Goal: Information Seeking & Learning: Learn about a topic

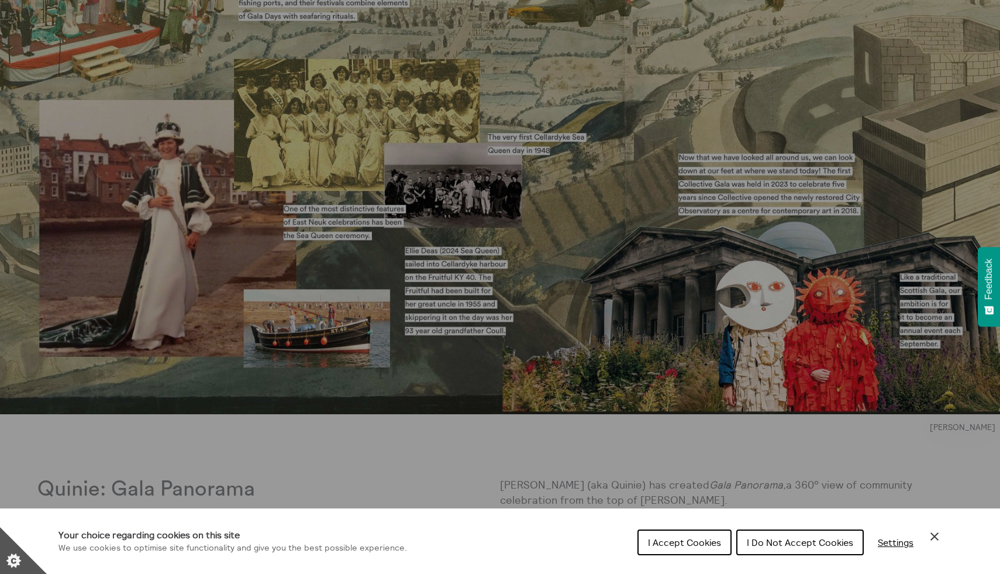
scroll to position [355, 0]
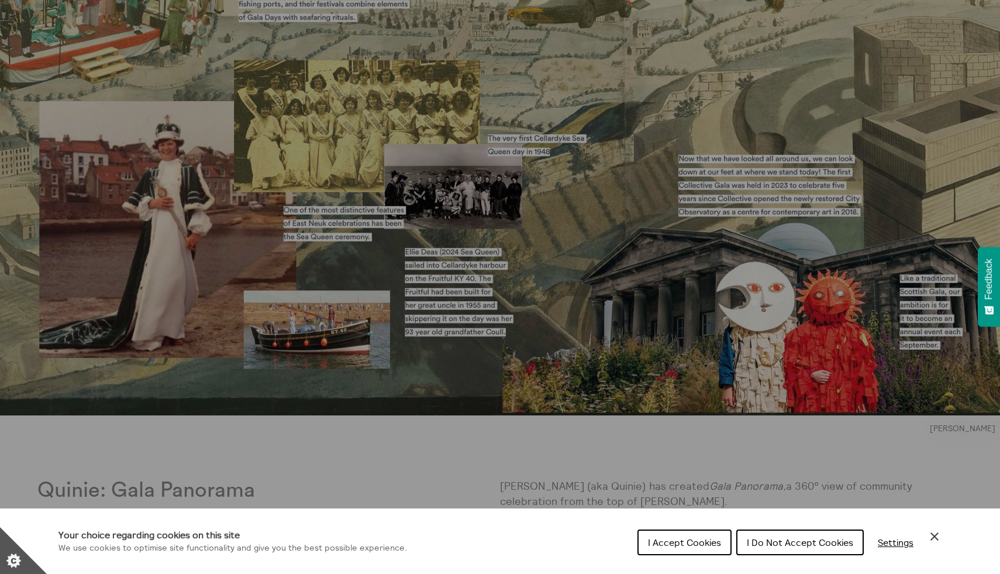
click at [704, 542] on span "I Accept Cookies" at bounding box center [684, 543] width 73 height 12
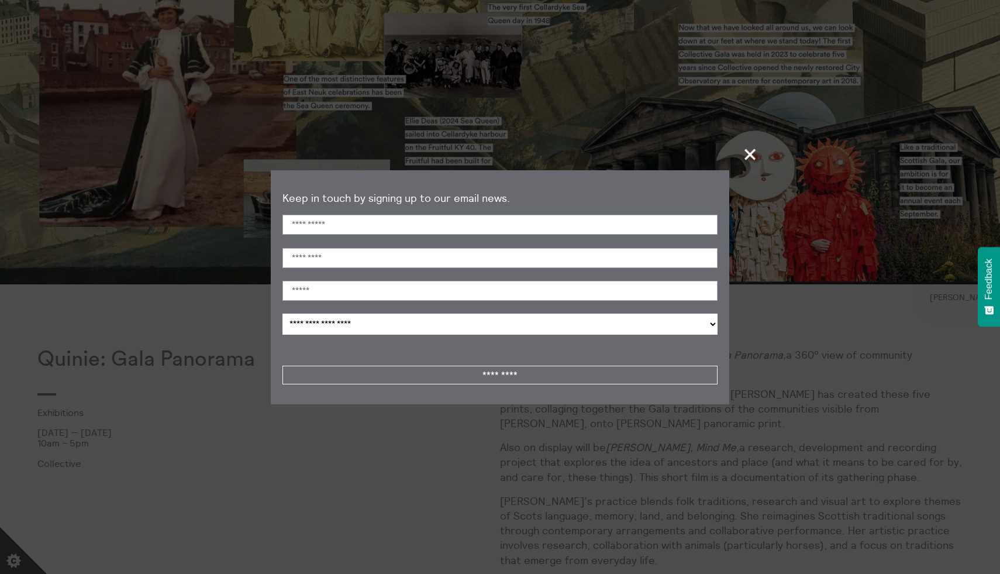
scroll to position [490, 0]
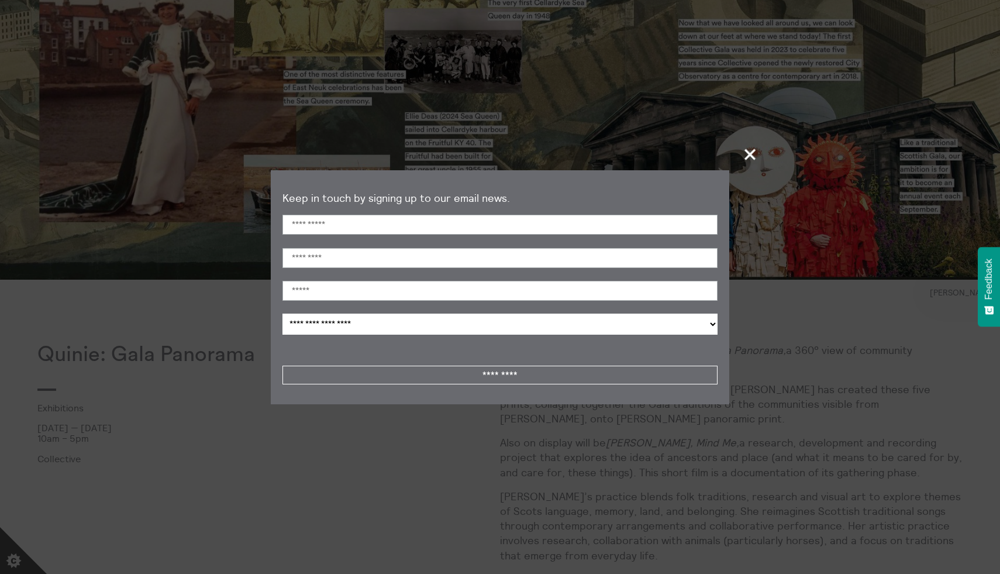
click at [748, 150] on span "+" at bounding box center [751, 154] width 35 height 35
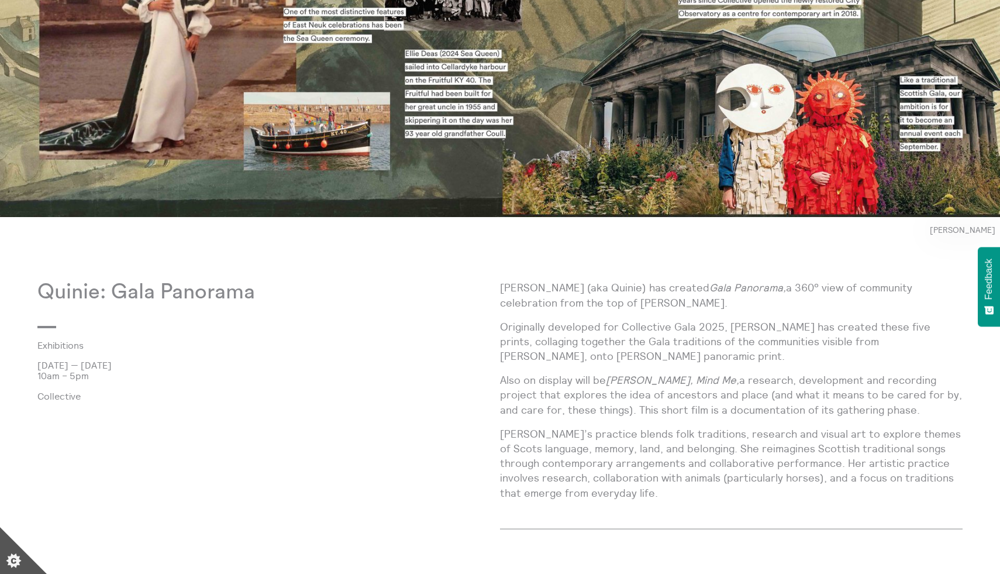
scroll to position [554, 0]
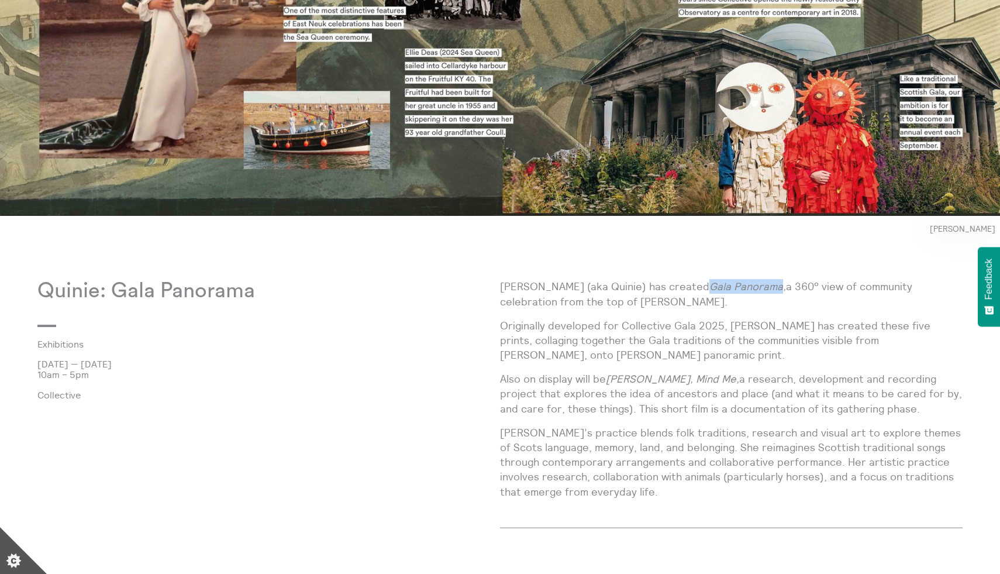
drag, startPoint x: 686, startPoint y: 282, endPoint x: 757, endPoint y: 288, distance: 71.0
click at [757, 288] on em "Gala Panorama," at bounding box center [748, 286] width 77 height 13
click at [757, 291] on div at bounding box center [757, 291] width 0 height 0
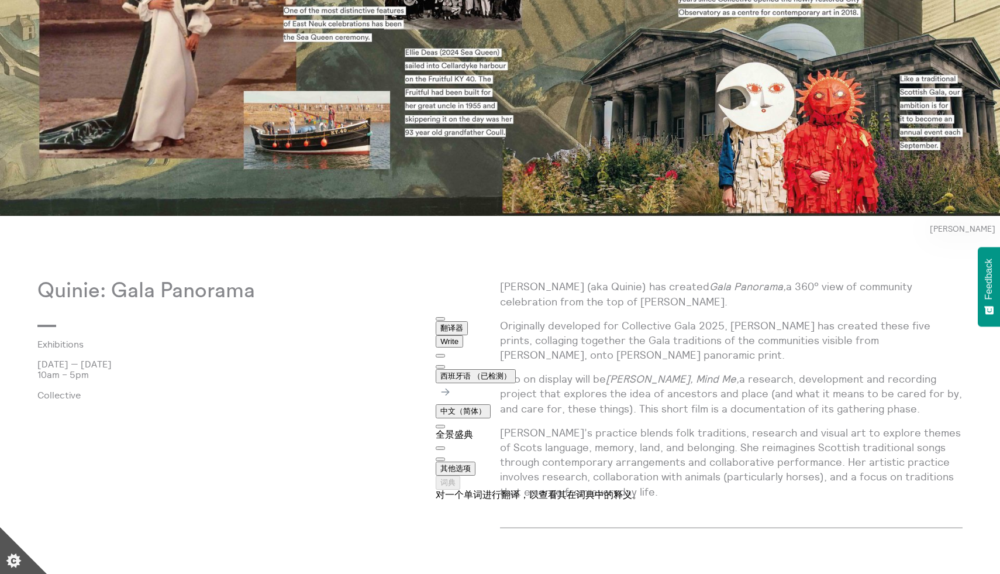
click at [797, 305] on p "[PERSON_NAME] (aka Quinie) has created Gala Panorama, a 360° view of community …" at bounding box center [731, 293] width 463 height 29
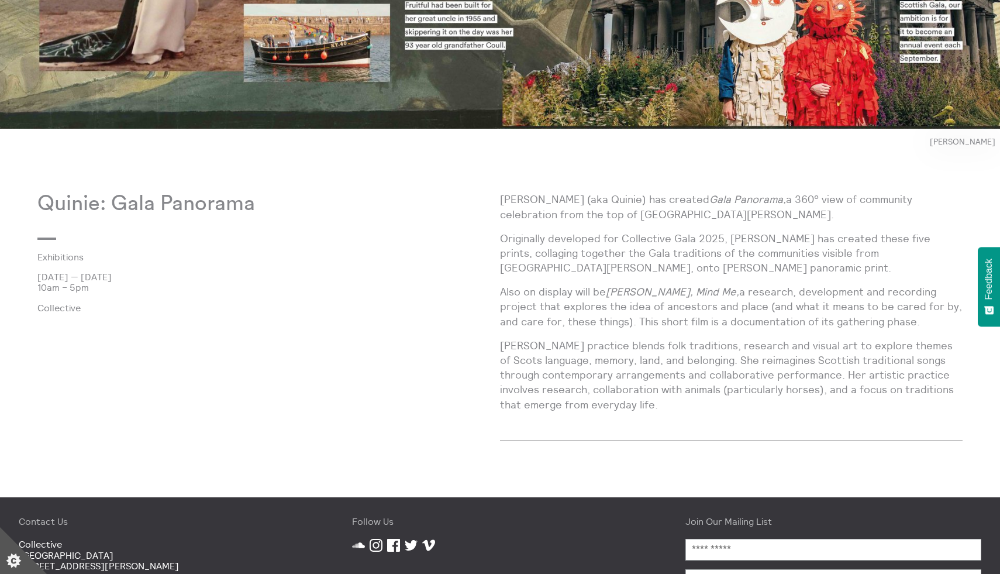
scroll to position [646, 0]
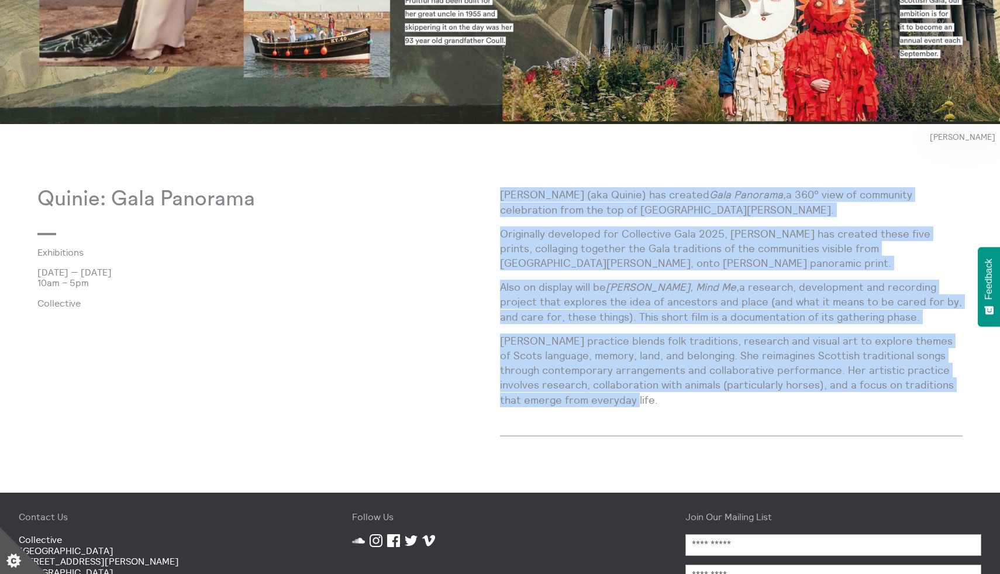
drag, startPoint x: 503, startPoint y: 194, endPoint x: 639, endPoint y: 398, distance: 246.0
click at [639, 398] on div "Josie Vallely (aka Quinie) has created Gala Panorama, a 360° view of community …" at bounding box center [731, 301] width 463 height 229
click at [631, 405] on div at bounding box center [631, 405] width 0 height 0
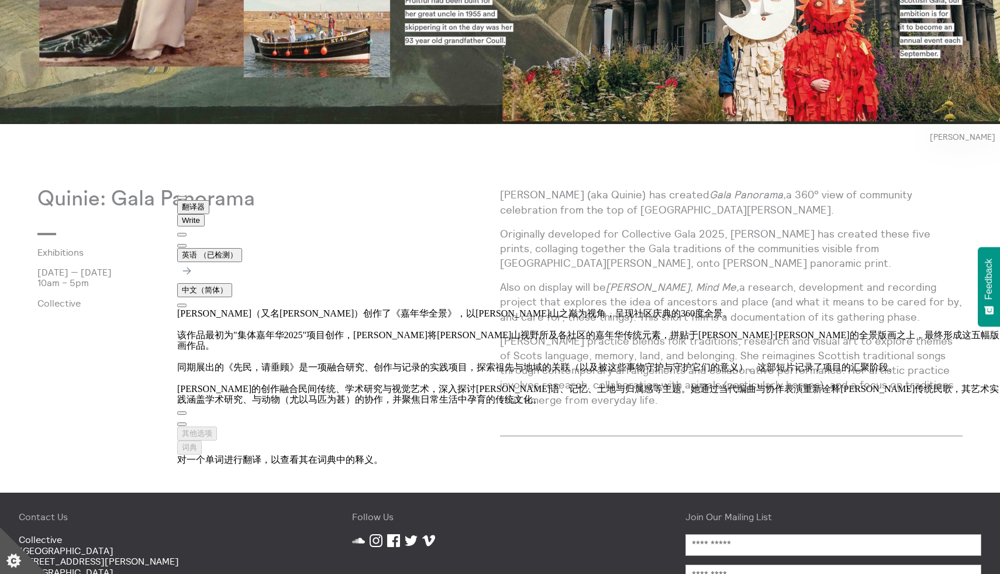
click at [683, 418] on div "Josie Vallely (aka Quinie) has created Gala Panorama, a 360° view of community …" at bounding box center [731, 320] width 463 height 267
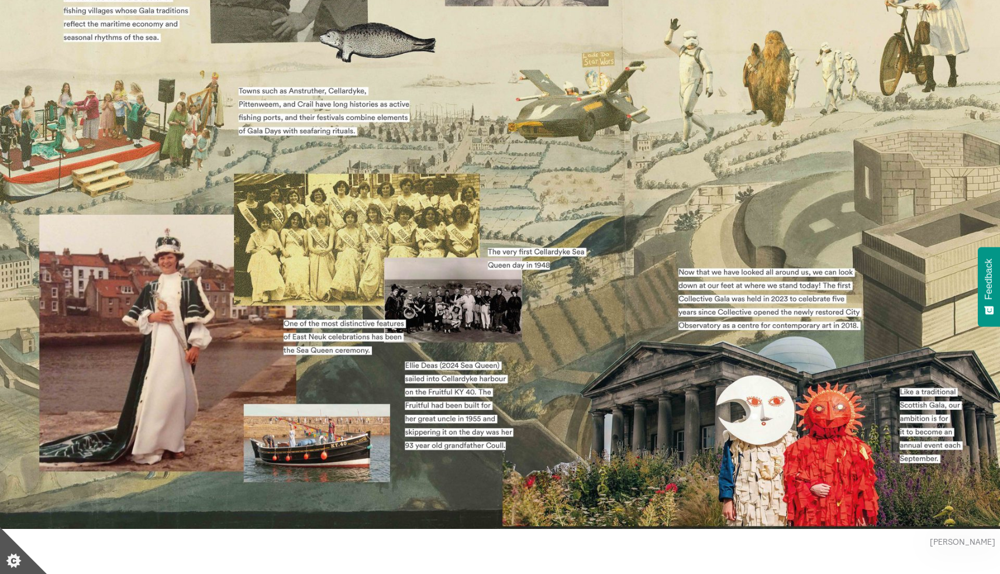
scroll to position [0, 0]
